Goal: Check status: Check status

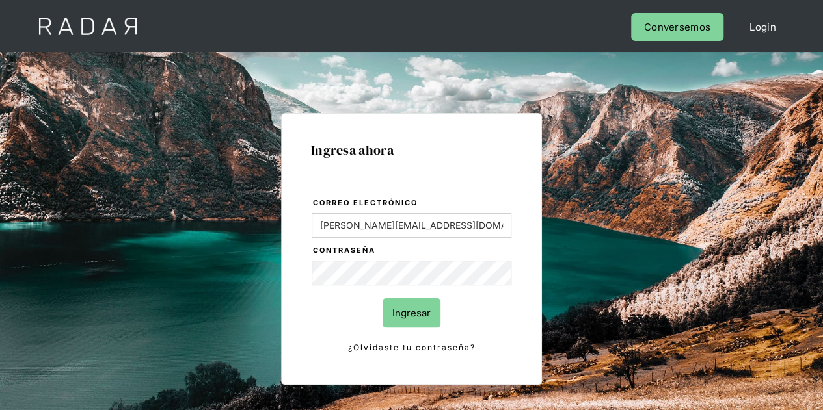
click at [429, 314] on input "Ingresar" at bounding box center [412, 313] width 58 height 29
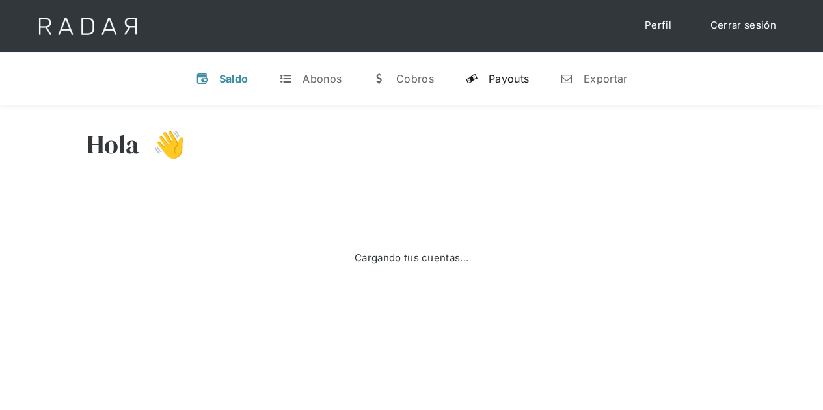
click at [507, 75] on div "Payouts" at bounding box center [509, 78] width 40 height 13
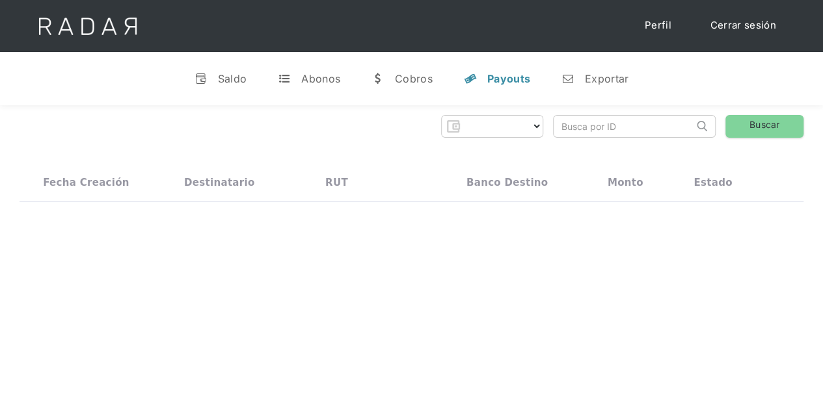
click at [584, 122] on input "search" at bounding box center [624, 126] width 140 height 21
select select "prontopaga"
paste input ""be1a4c74-9065-44c0-9c07-9b5841df8cd2","
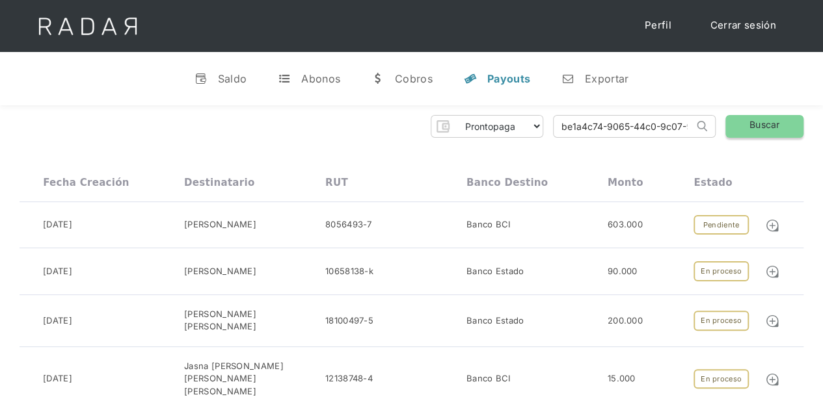
type input "be1a4c74-9065-44c0-9c07-9b5841df8cd2"
click at [775, 127] on link "Buscar" at bounding box center [764, 126] width 78 height 23
